Goal: Information Seeking & Learning: Learn about a topic

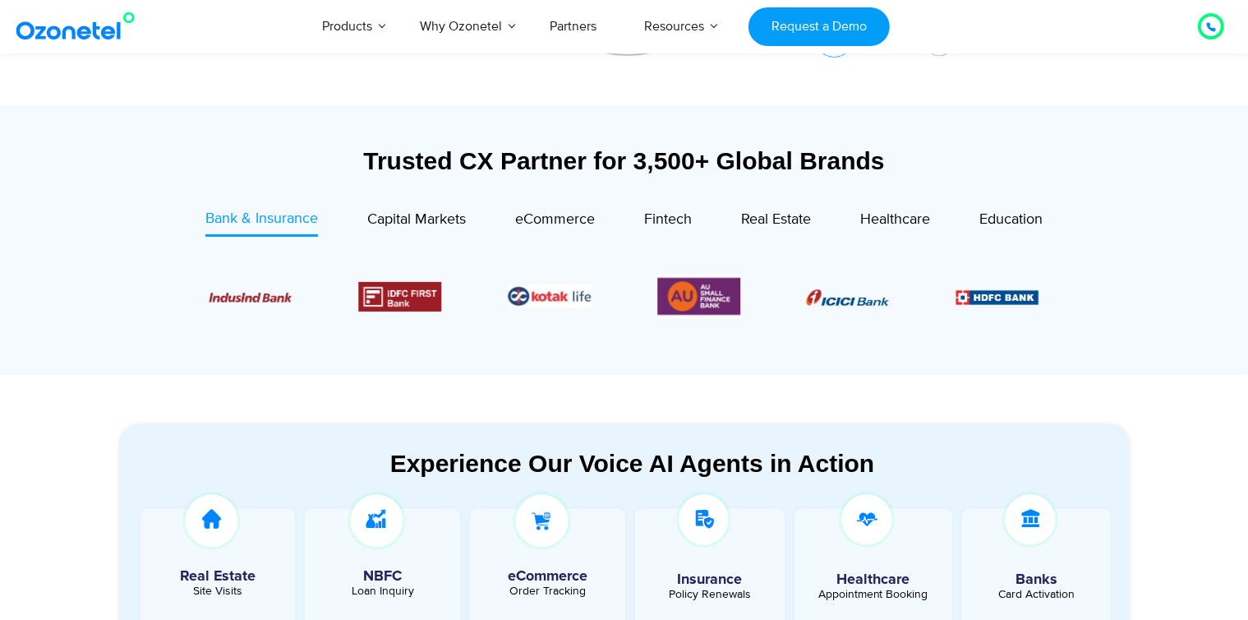
scroll to position [531, 0]
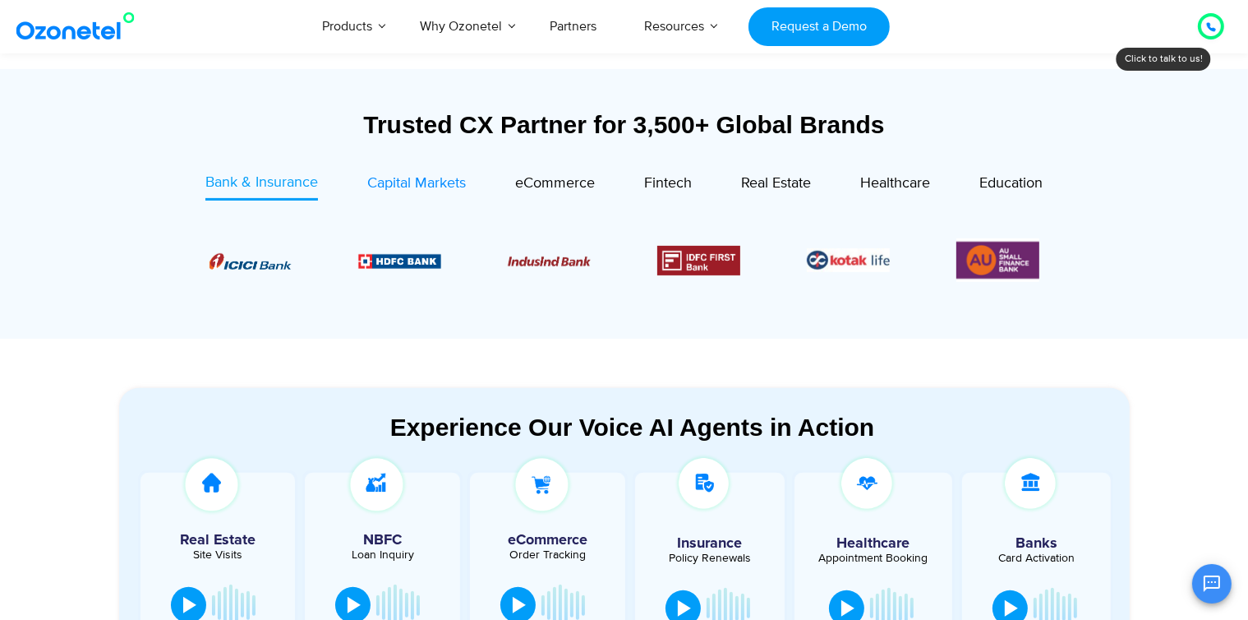
click at [459, 182] on span "Capital Markets" at bounding box center [416, 183] width 99 height 18
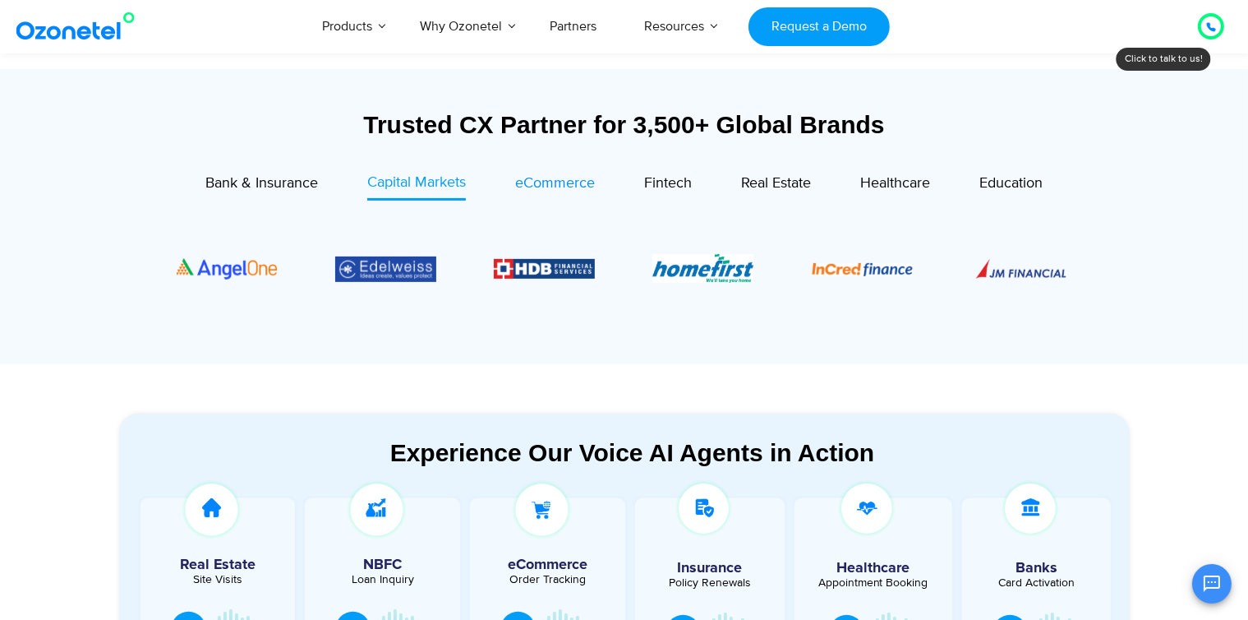
click at [538, 182] on span "eCommerce" at bounding box center [555, 183] width 80 height 18
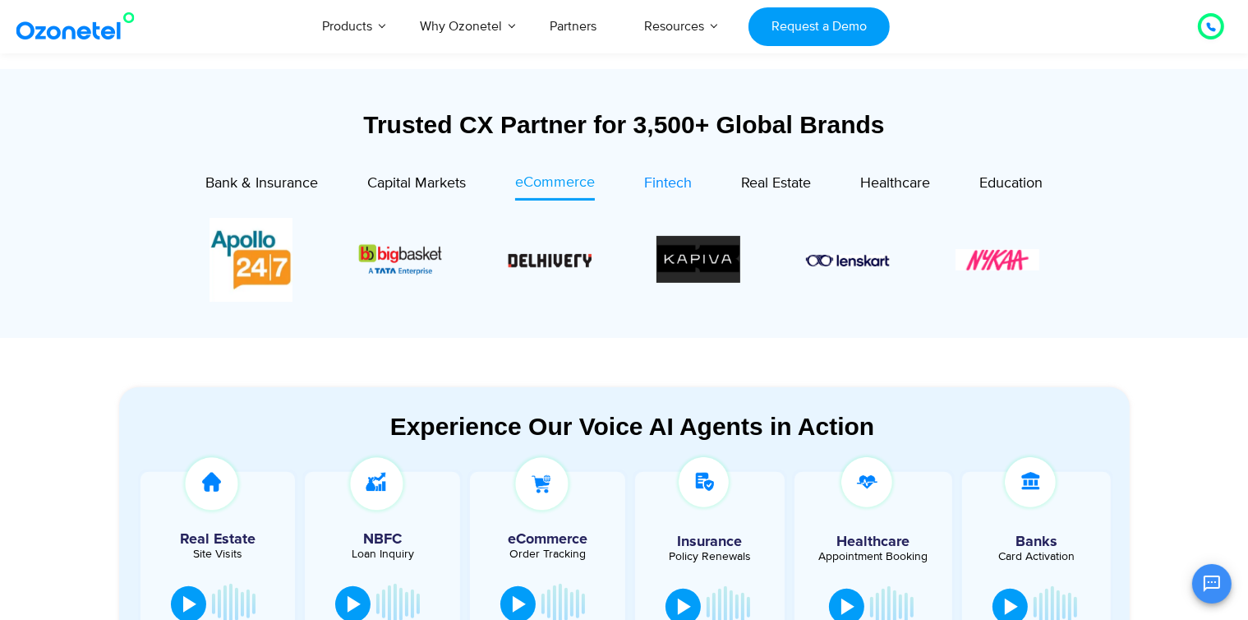
click at [658, 184] on span "Fintech" at bounding box center [668, 183] width 48 height 18
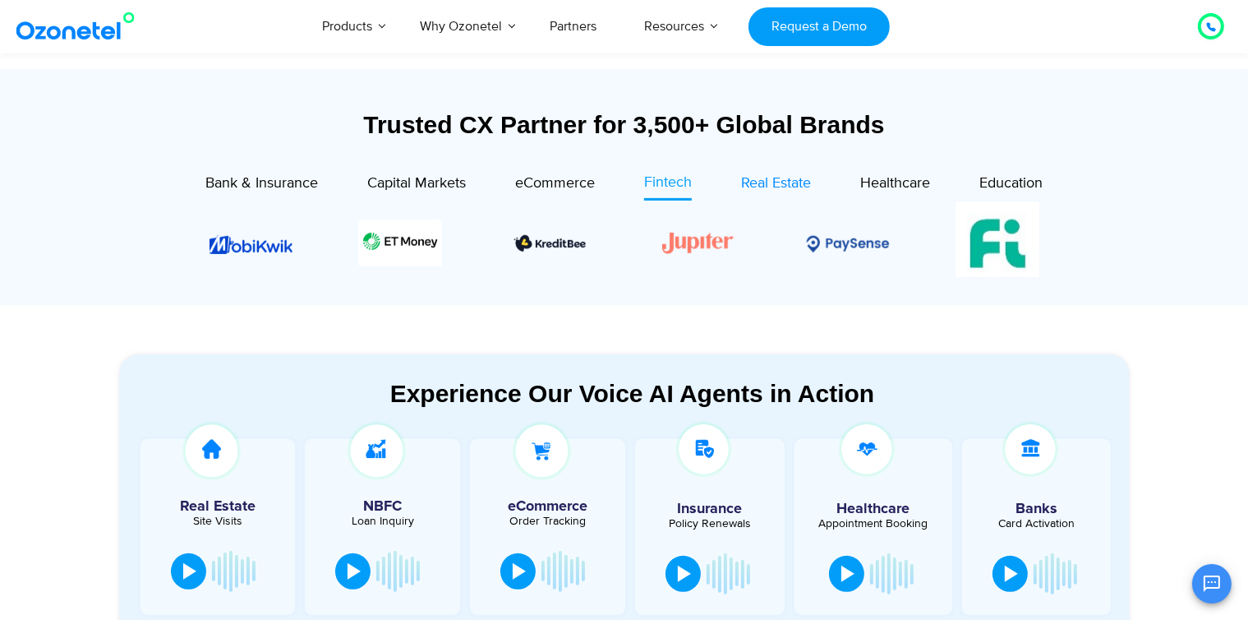
click at [805, 184] on span "Real Estate" at bounding box center [776, 183] width 70 height 18
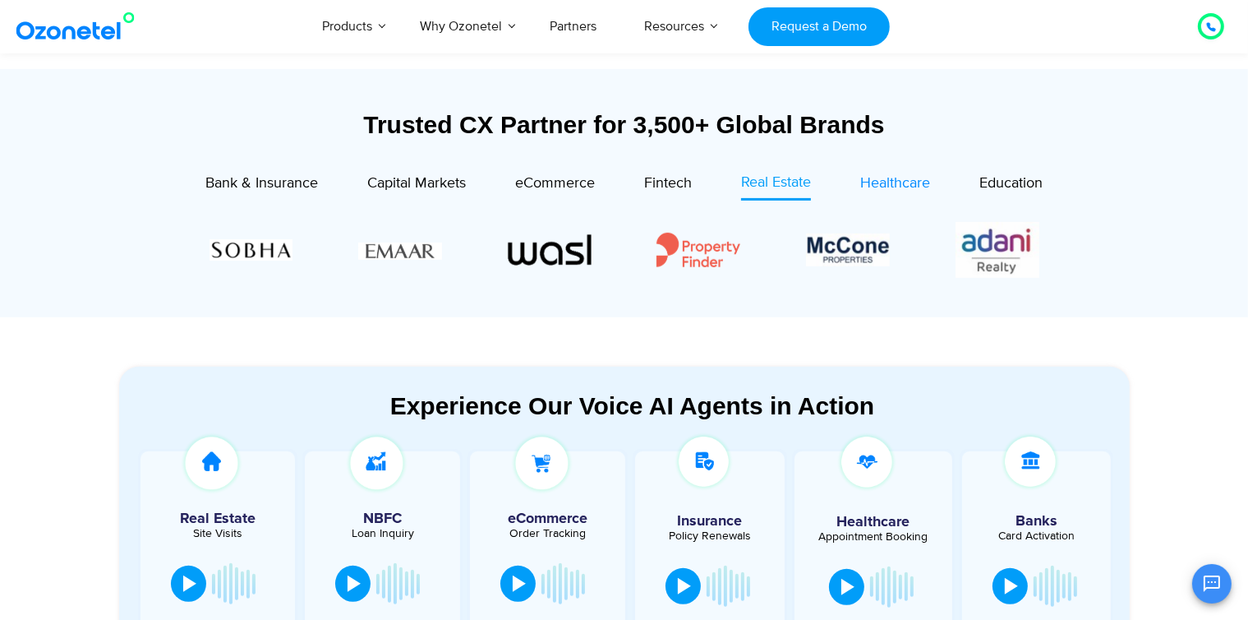
click at [867, 187] on span "Healthcare" at bounding box center [895, 183] width 70 height 18
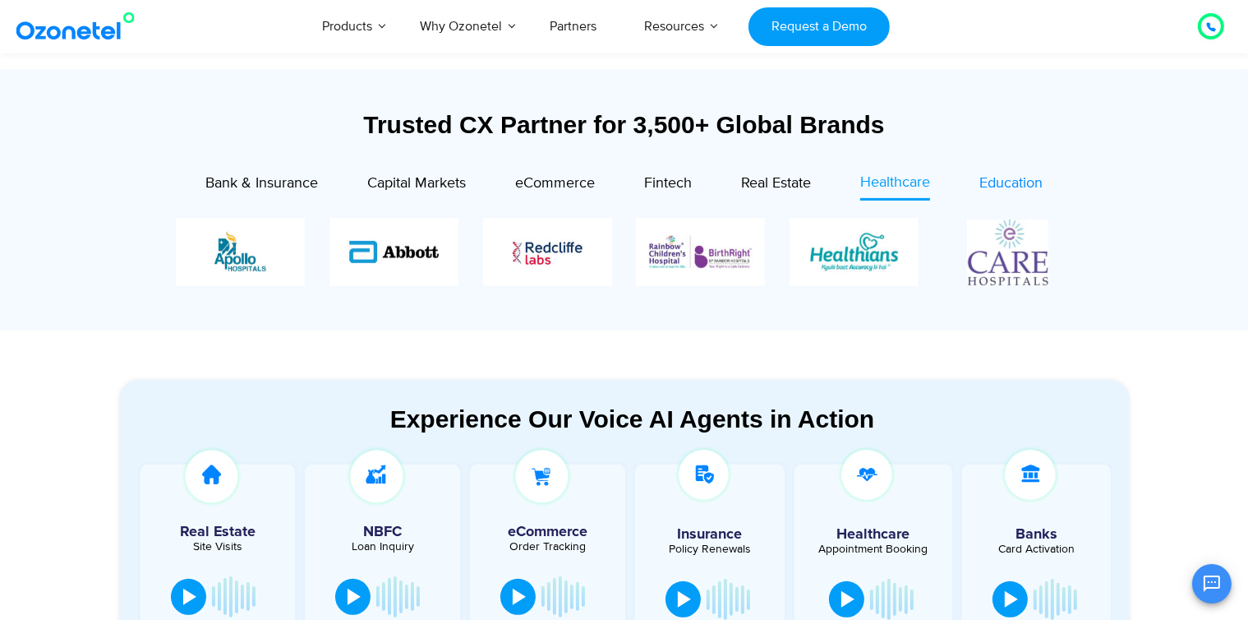
click at [986, 177] on span "Education" at bounding box center [1011, 183] width 63 height 18
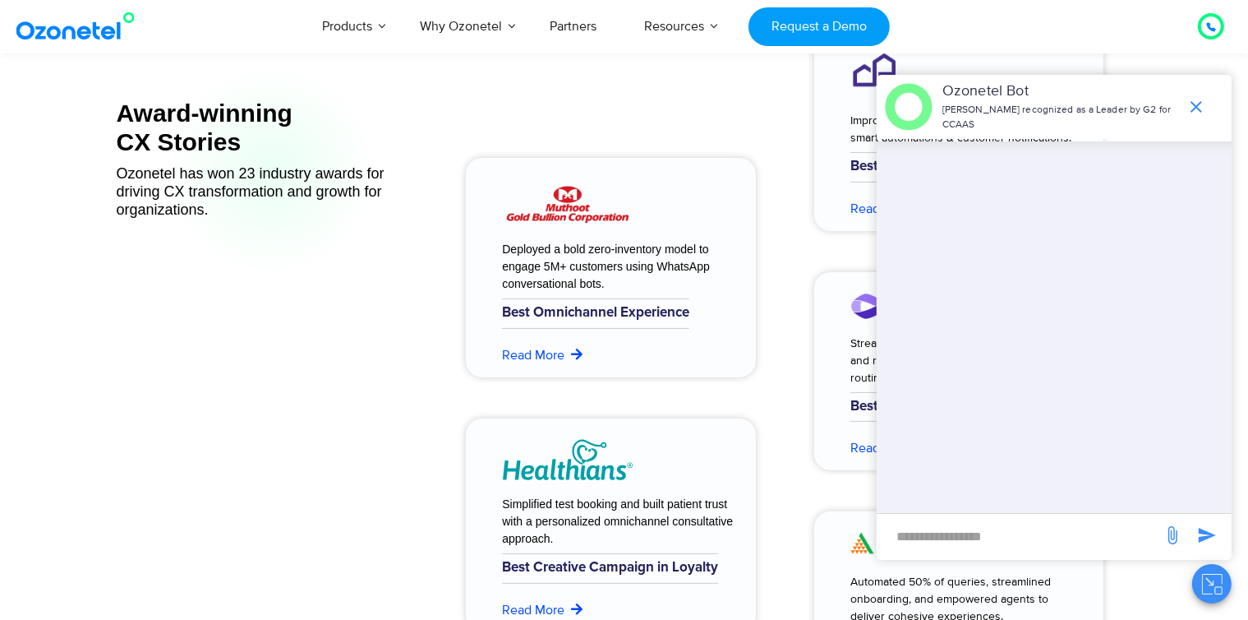
scroll to position [6558, 0]
click at [1197, 101] on icon "end chat or minimize" at bounding box center [1197, 107] width 20 height 20
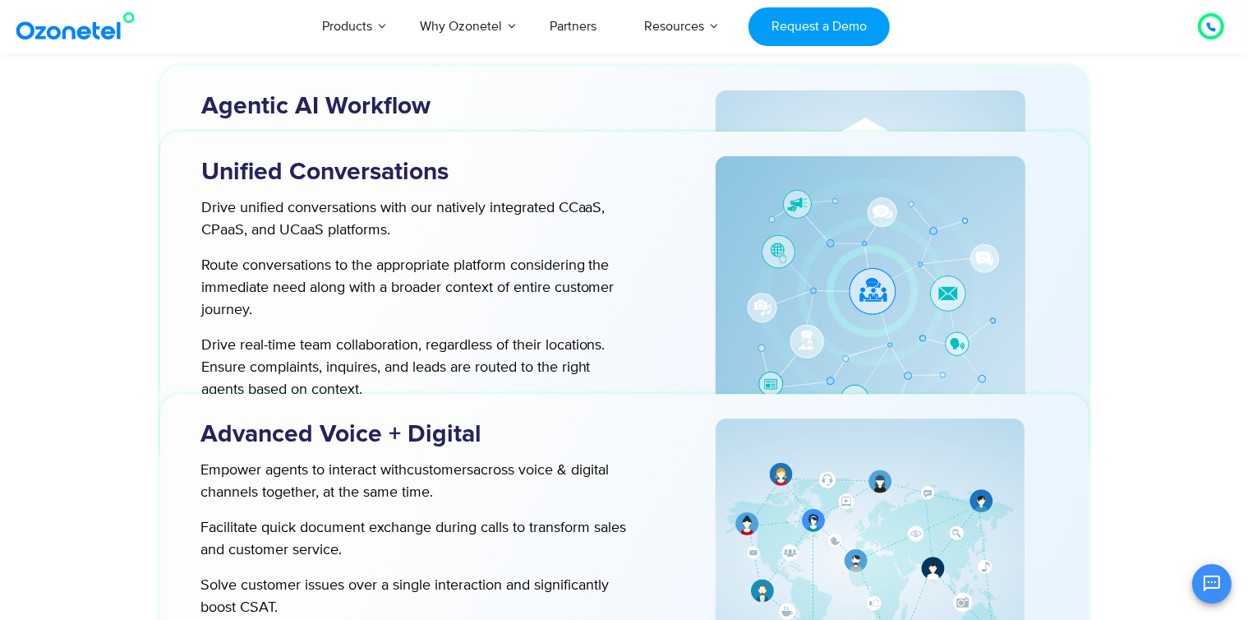
scroll to position [4602, 0]
click at [1147, 55] on div "Reimagine Your Customer Playbook for an AI-first World Agentic AI Workflow Hire…" at bounding box center [625, 466] width 1052 height 1780
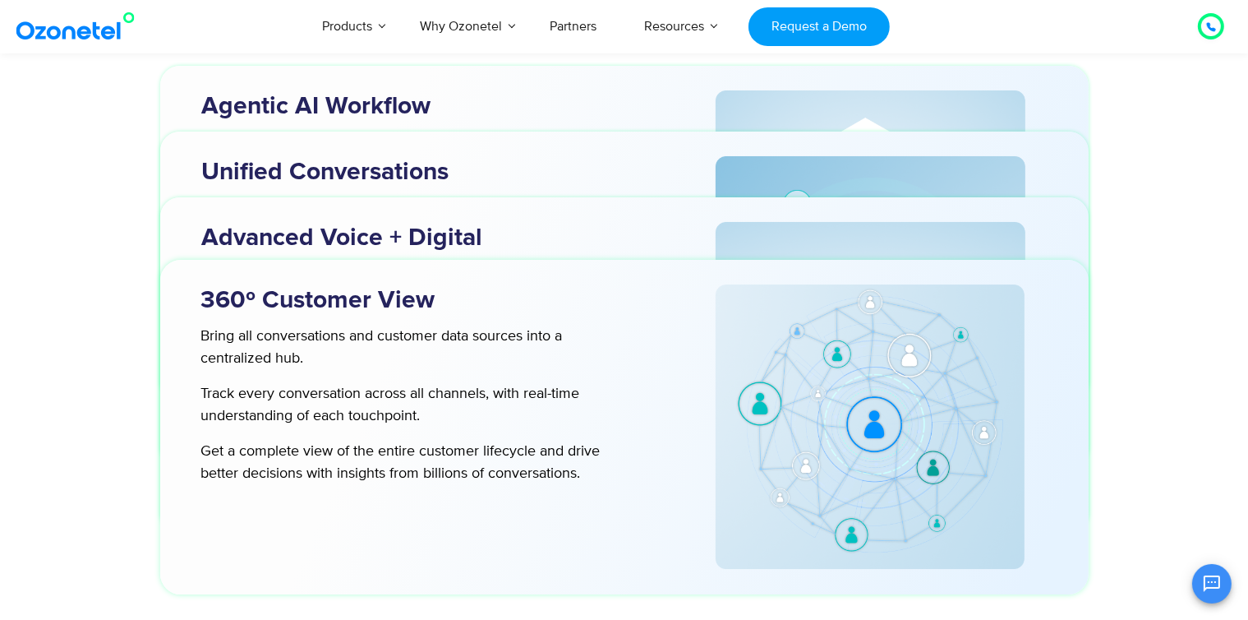
scroll to position [5364, 0]
